Goal: Check status: Check status

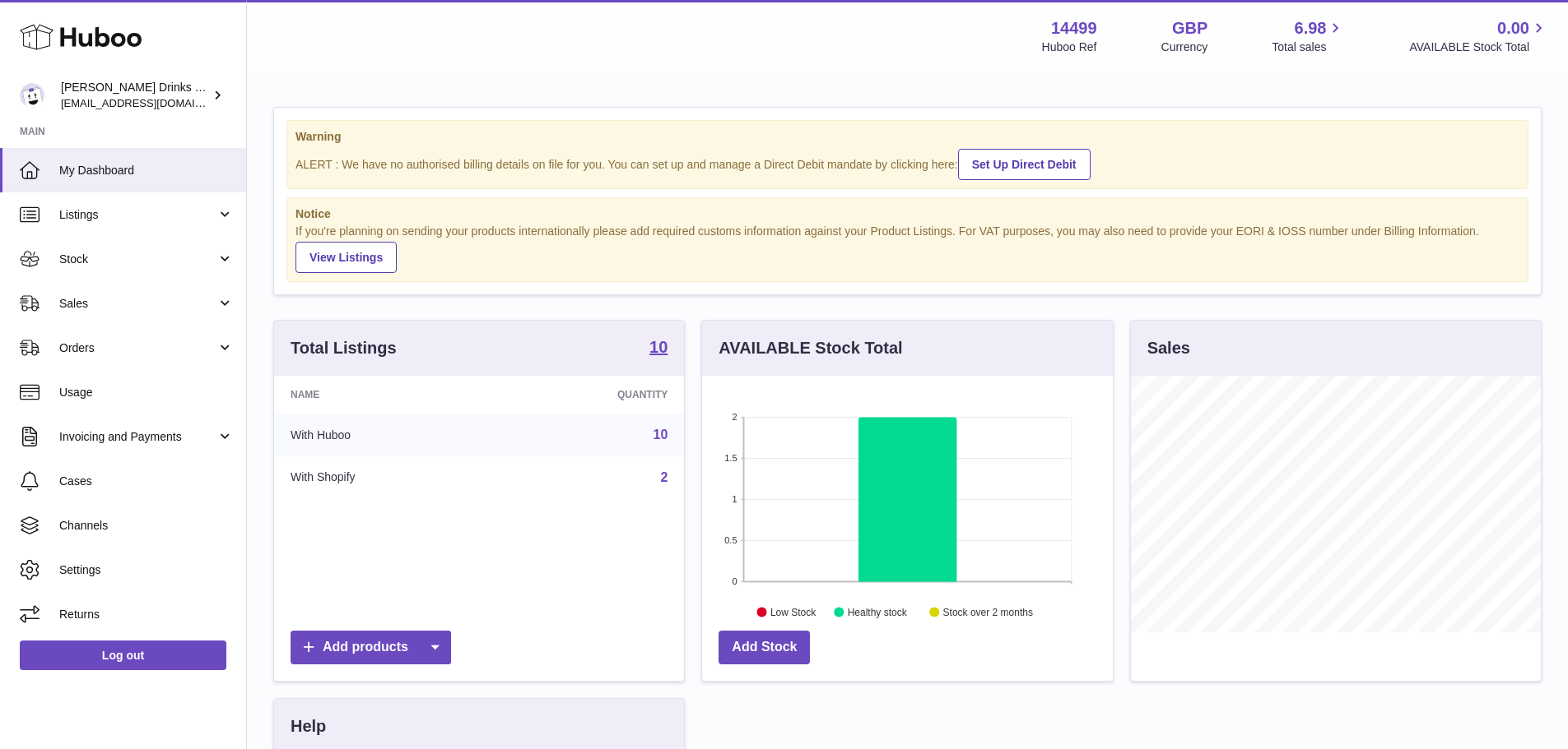
scroll to position [256, 411]
click at [80, 308] on span "Sales" at bounding box center [138, 304] width 157 height 16
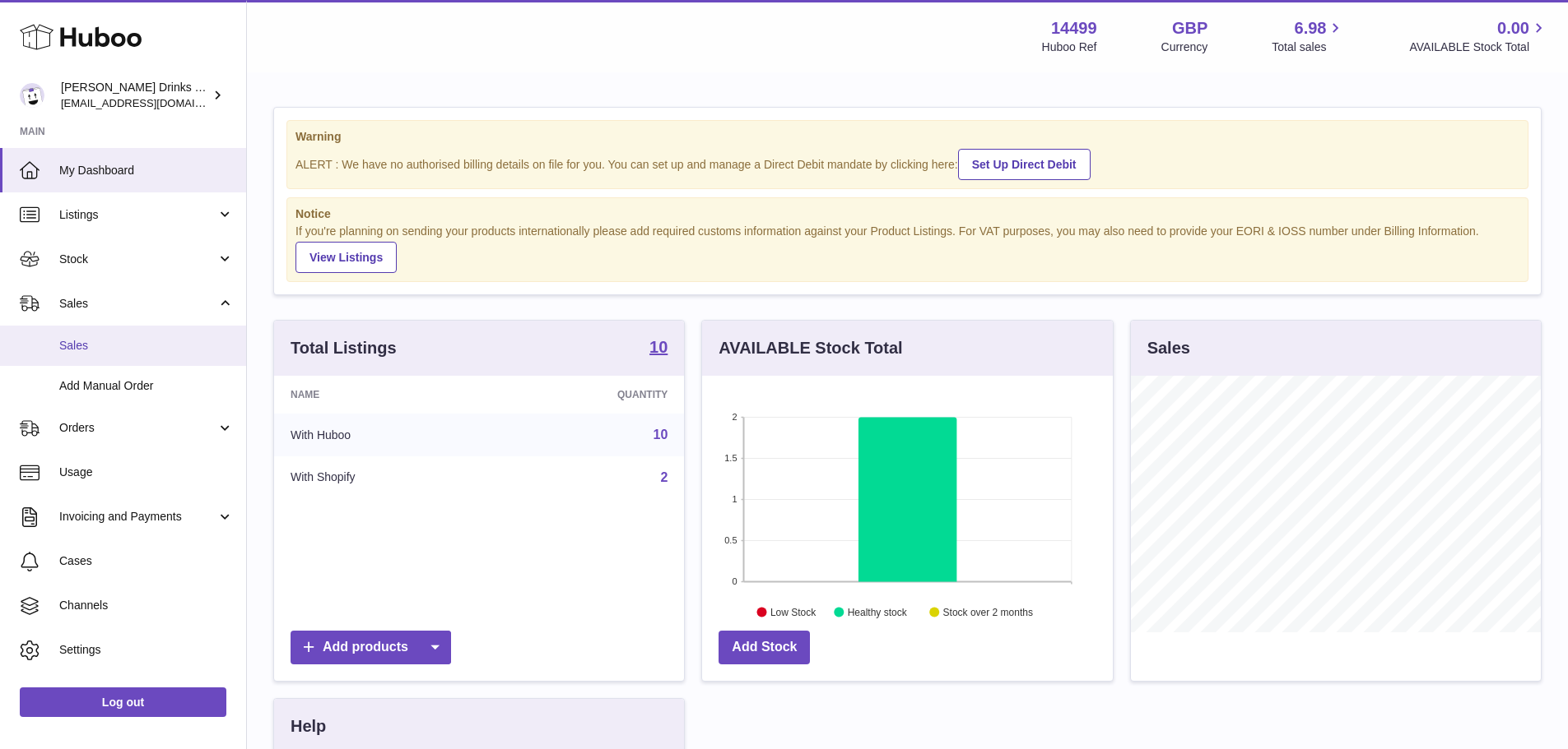
click at [87, 336] on link "Sales" at bounding box center [123, 345] width 246 height 40
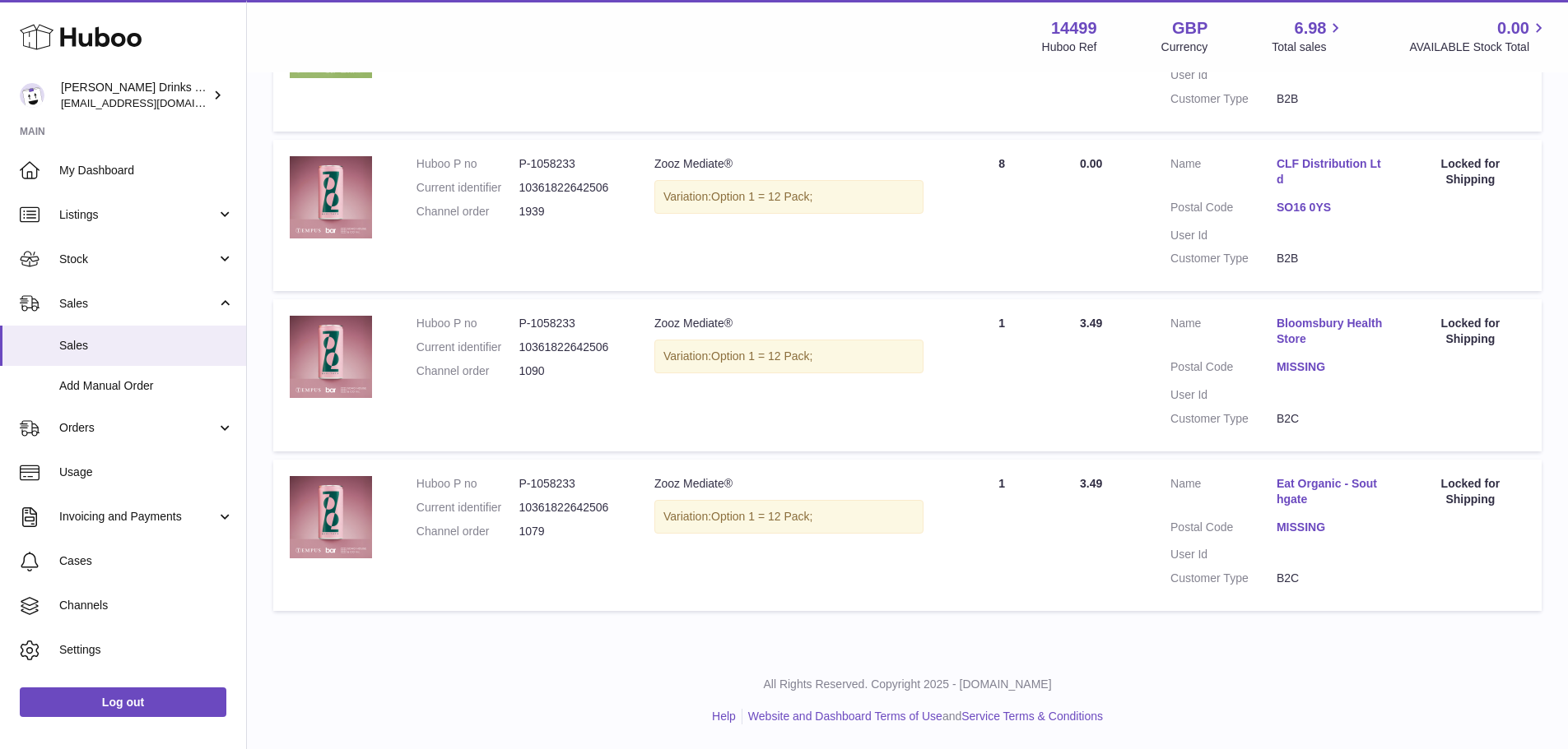
scroll to position [104, 0]
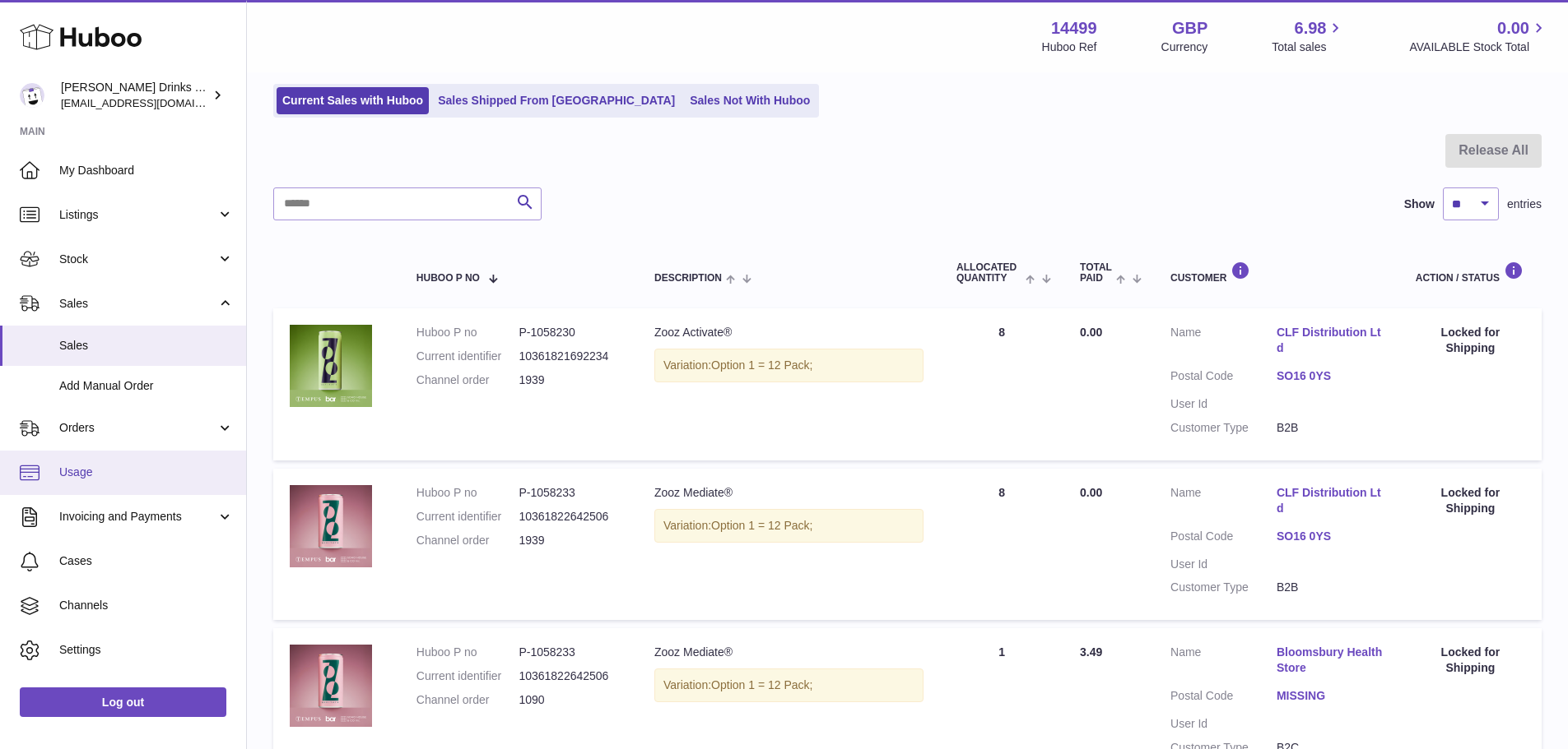
click at [53, 467] on link "Usage" at bounding box center [123, 473] width 246 height 45
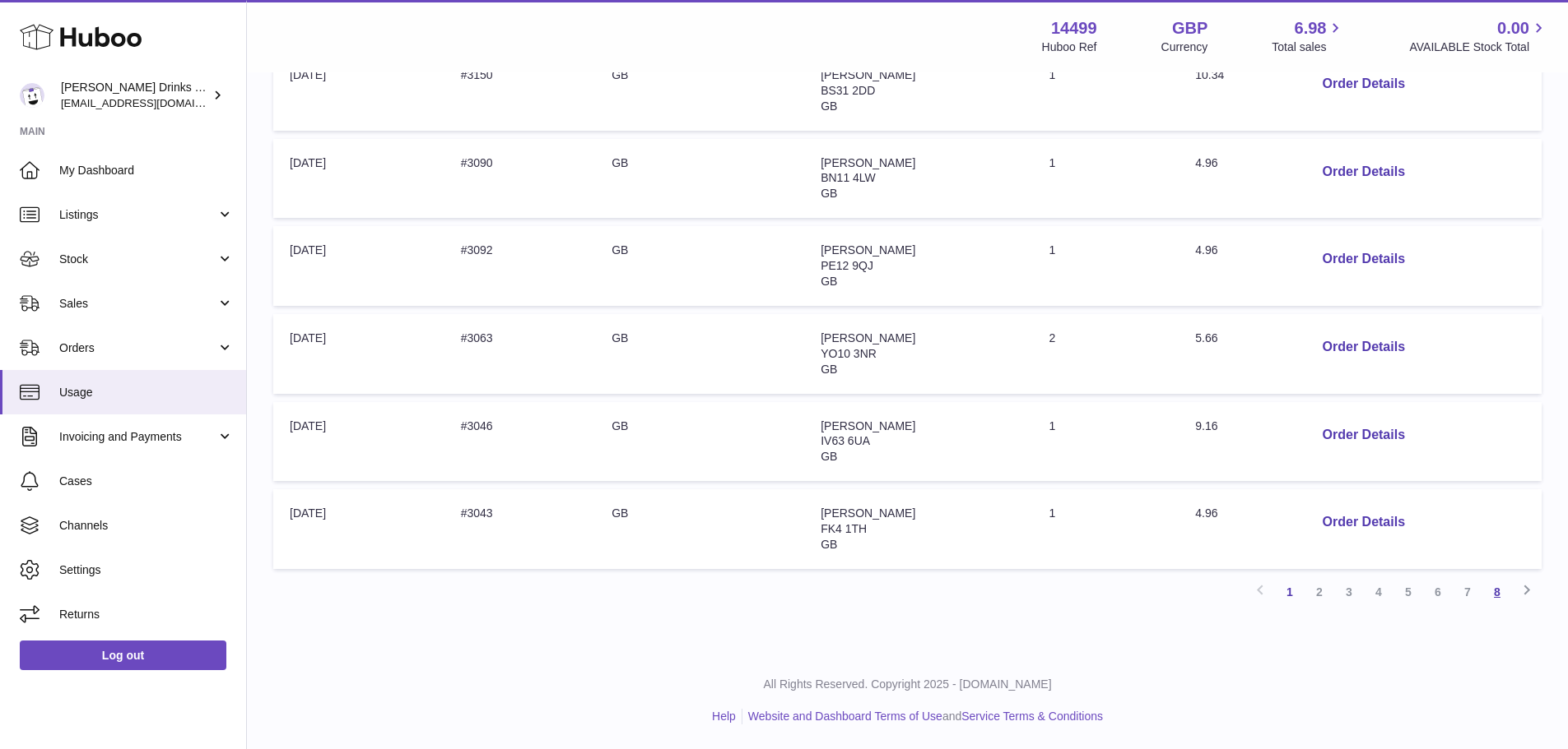
click at [1495, 601] on link "8" at bounding box center [1497, 592] width 29 height 29
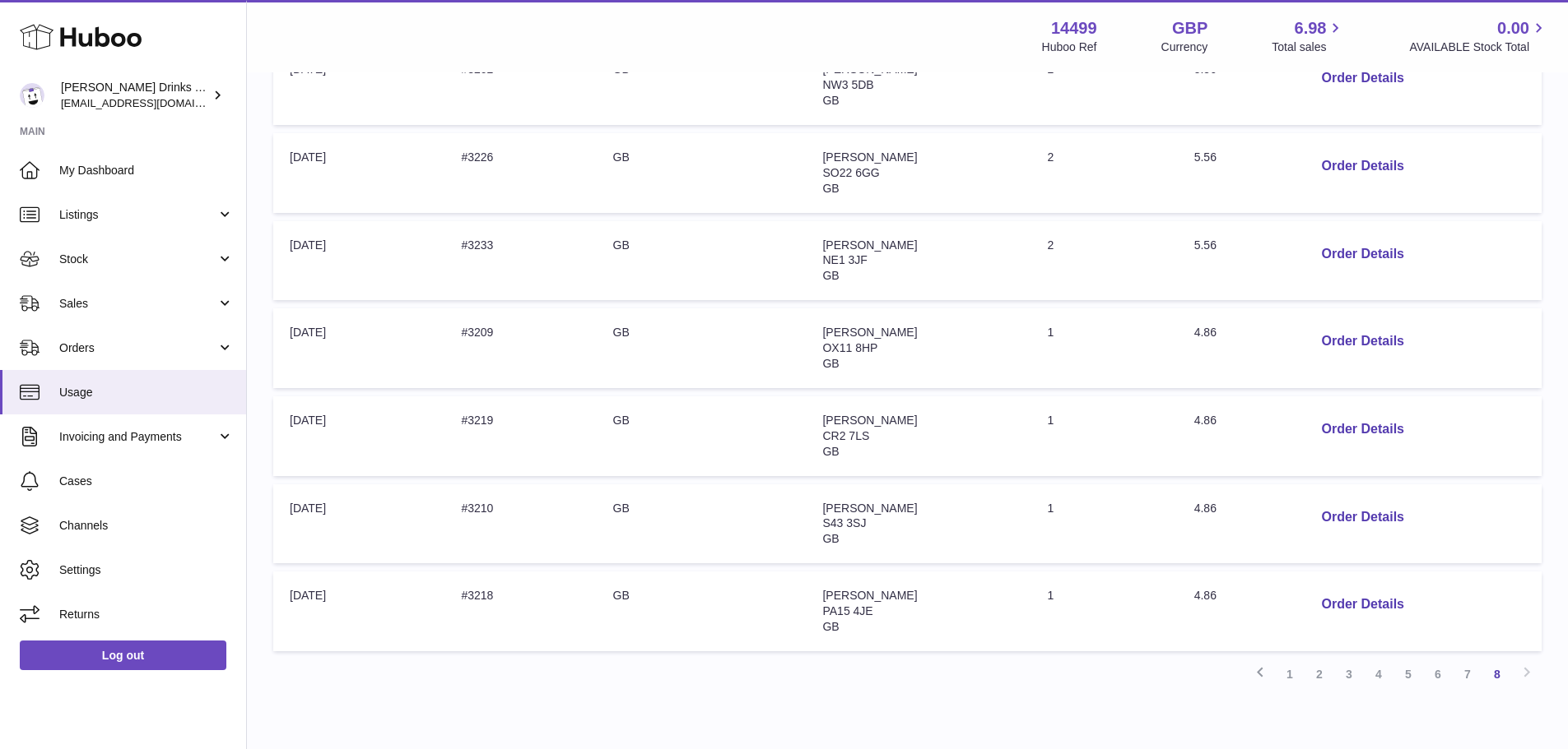
scroll to position [529, 0]
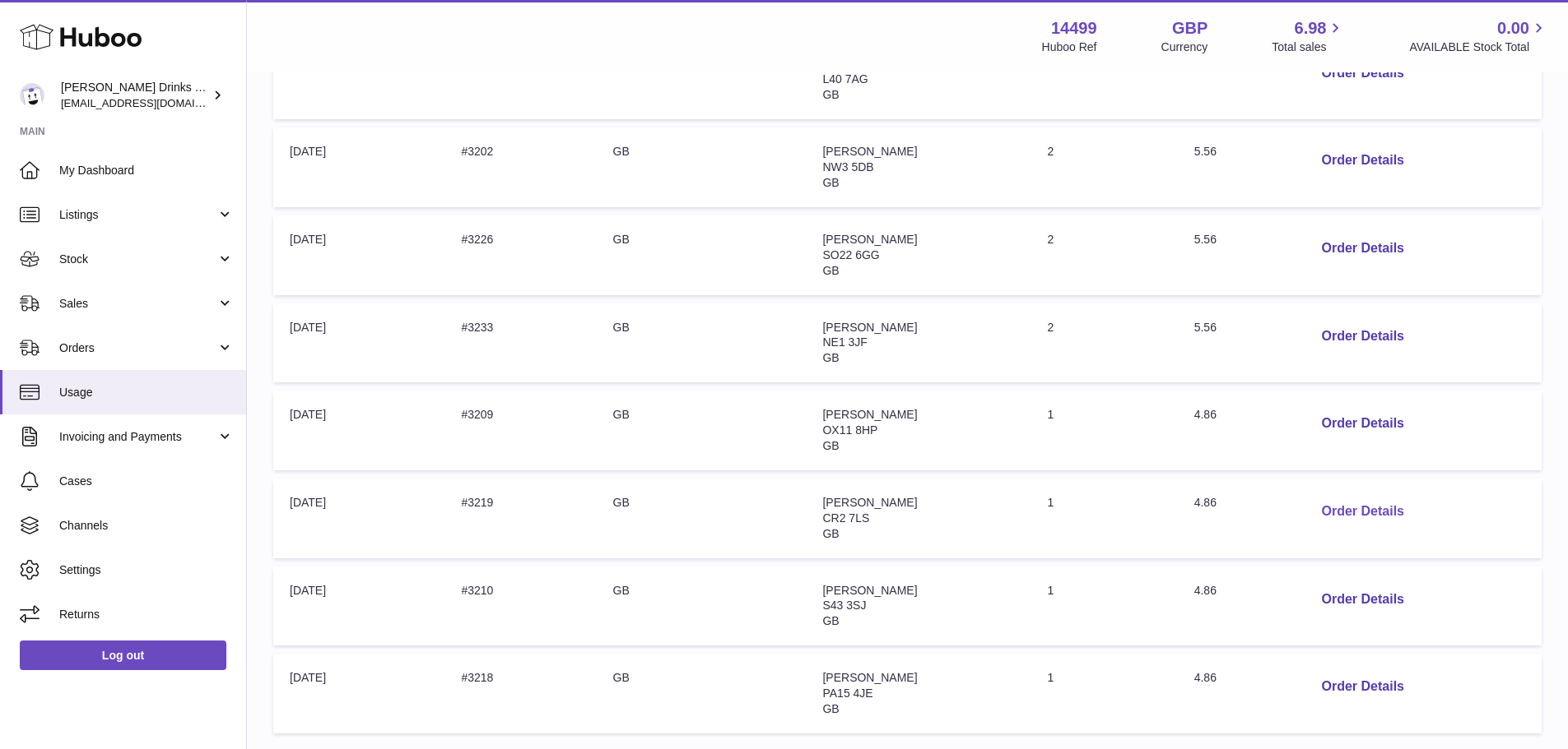
click at [1372, 515] on button "Order Details" at bounding box center [1361, 512] width 108 height 34
click at [1242, 451] on div "× Order Details - #3219 Description: Huboo Shipping - Up to 5kg - Medium Parcel…" at bounding box center [784, 374] width 1568 height 749
click at [148, 209] on span "Listings" at bounding box center [138, 216] width 157 height 16
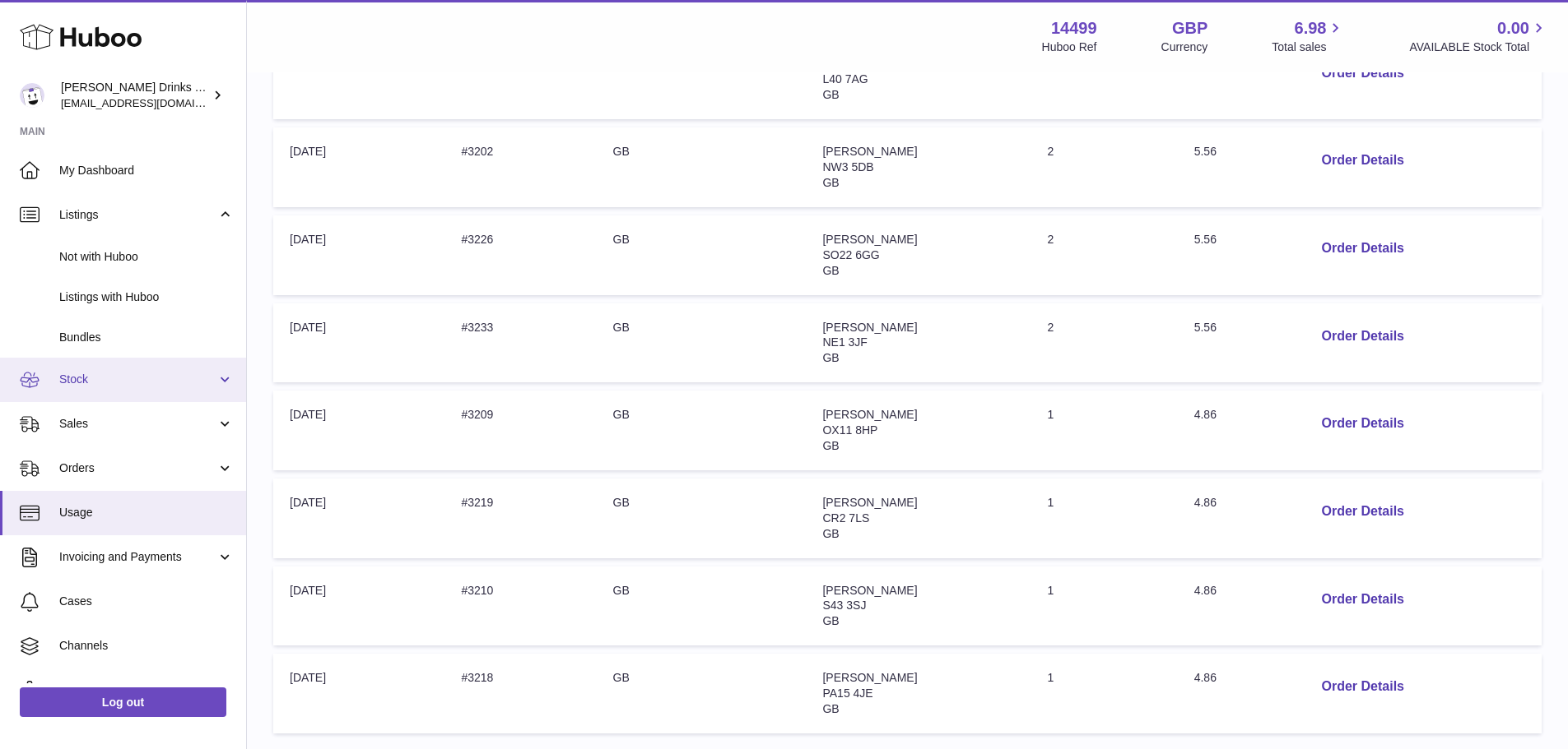
click at [105, 368] on link "Stock" at bounding box center [123, 380] width 246 height 45
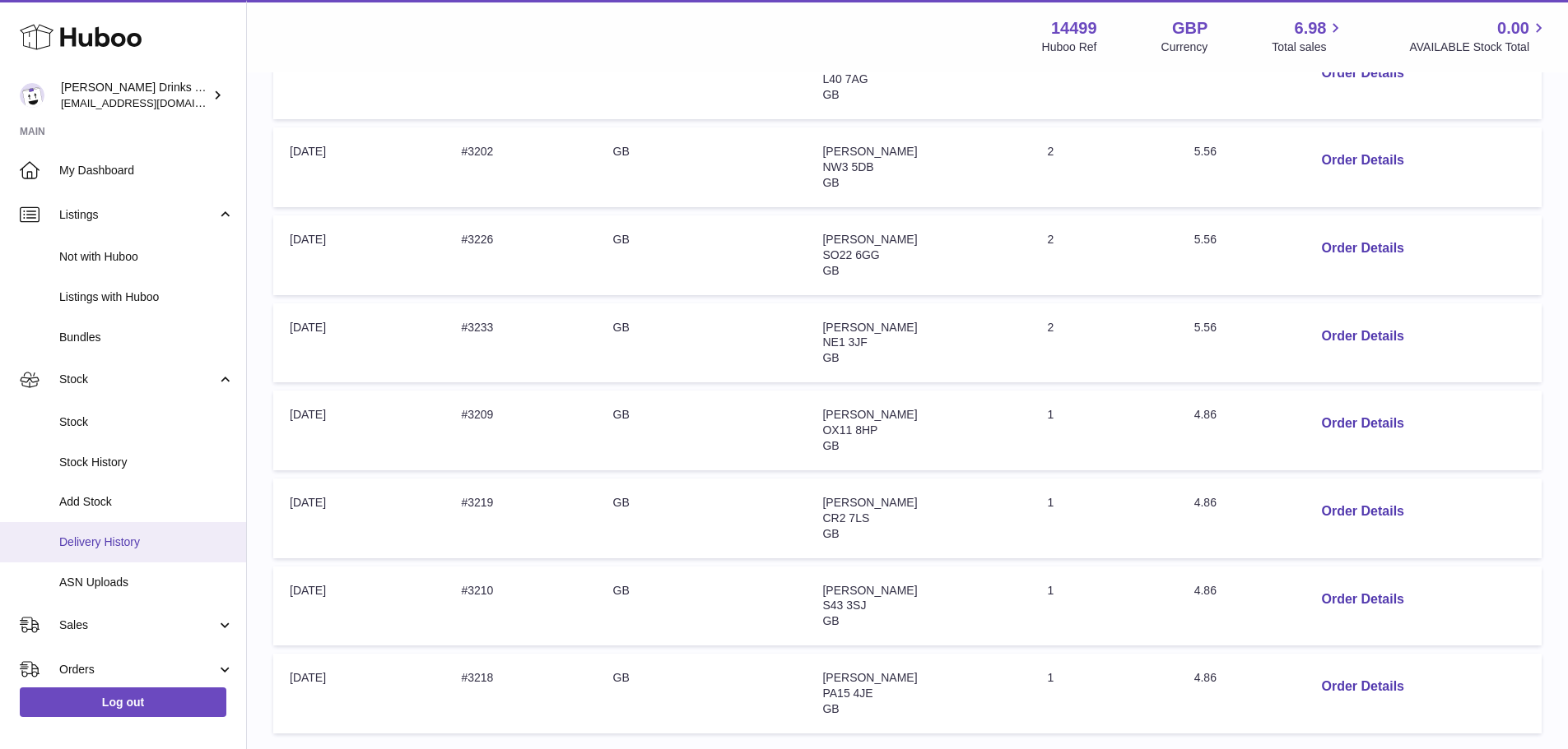
click at [126, 528] on link "Delivery History" at bounding box center [123, 542] width 246 height 40
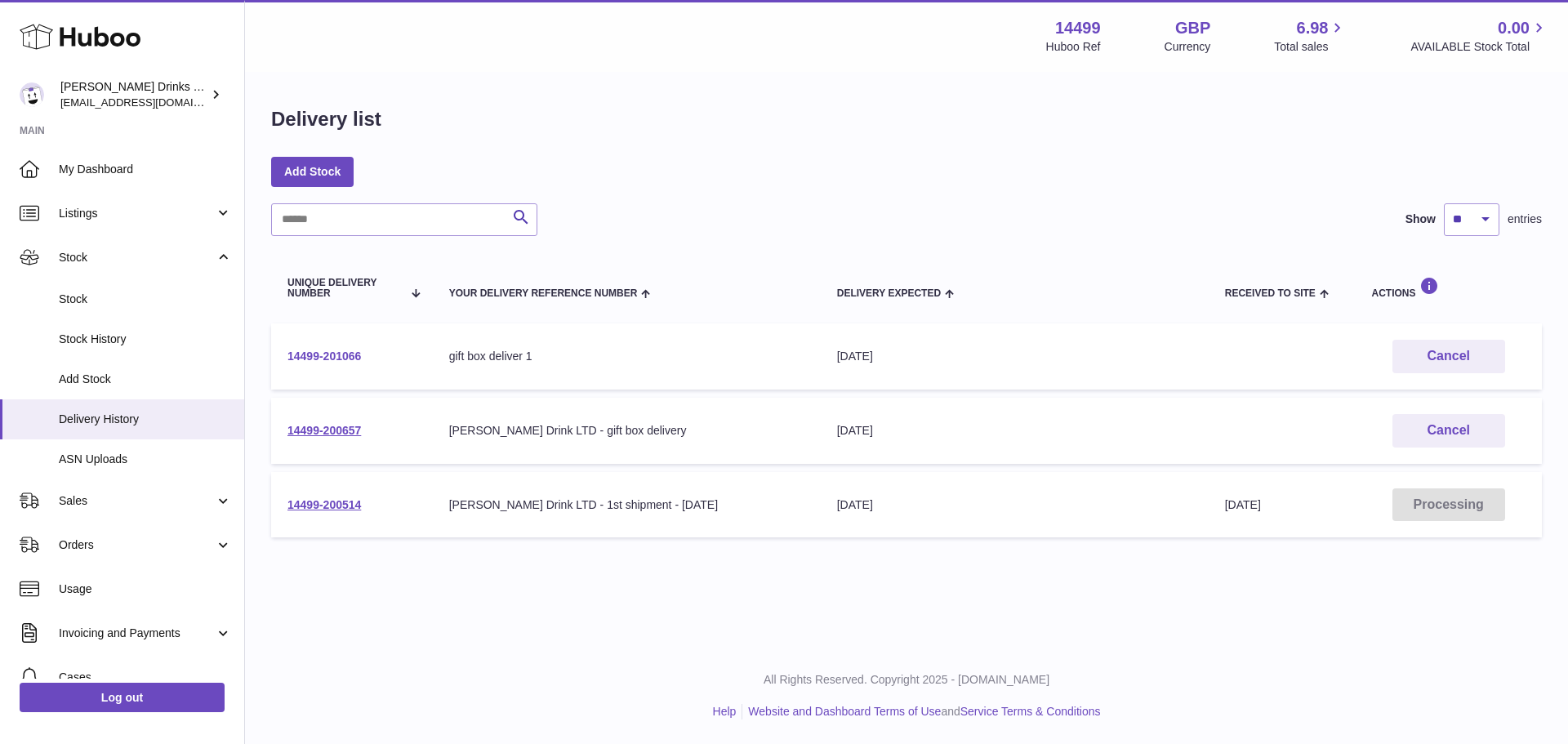
click at [310, 350] on link "14499-201066" at bounding box center [324, 356] width 74 height 13
